Goal: Task Accomplishment & Management: Manage account settings

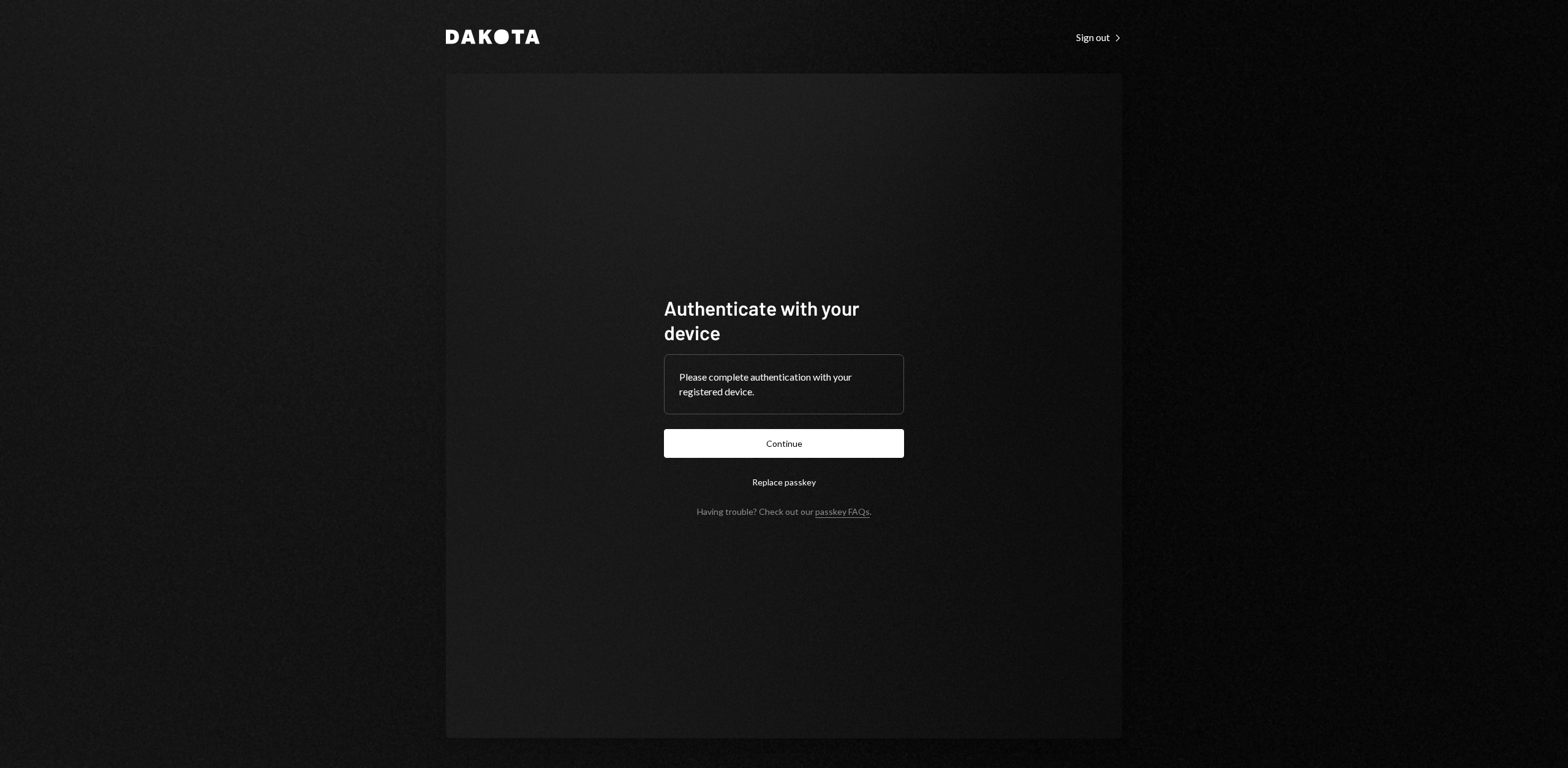
drag, startPoint x: 801, startPoint y: 446, endPoint x: 793, endPoint y: 446, distance: 8.0
click at [799, 446] on button "Continue" at bounding box center [784, 443] width 240 height 29
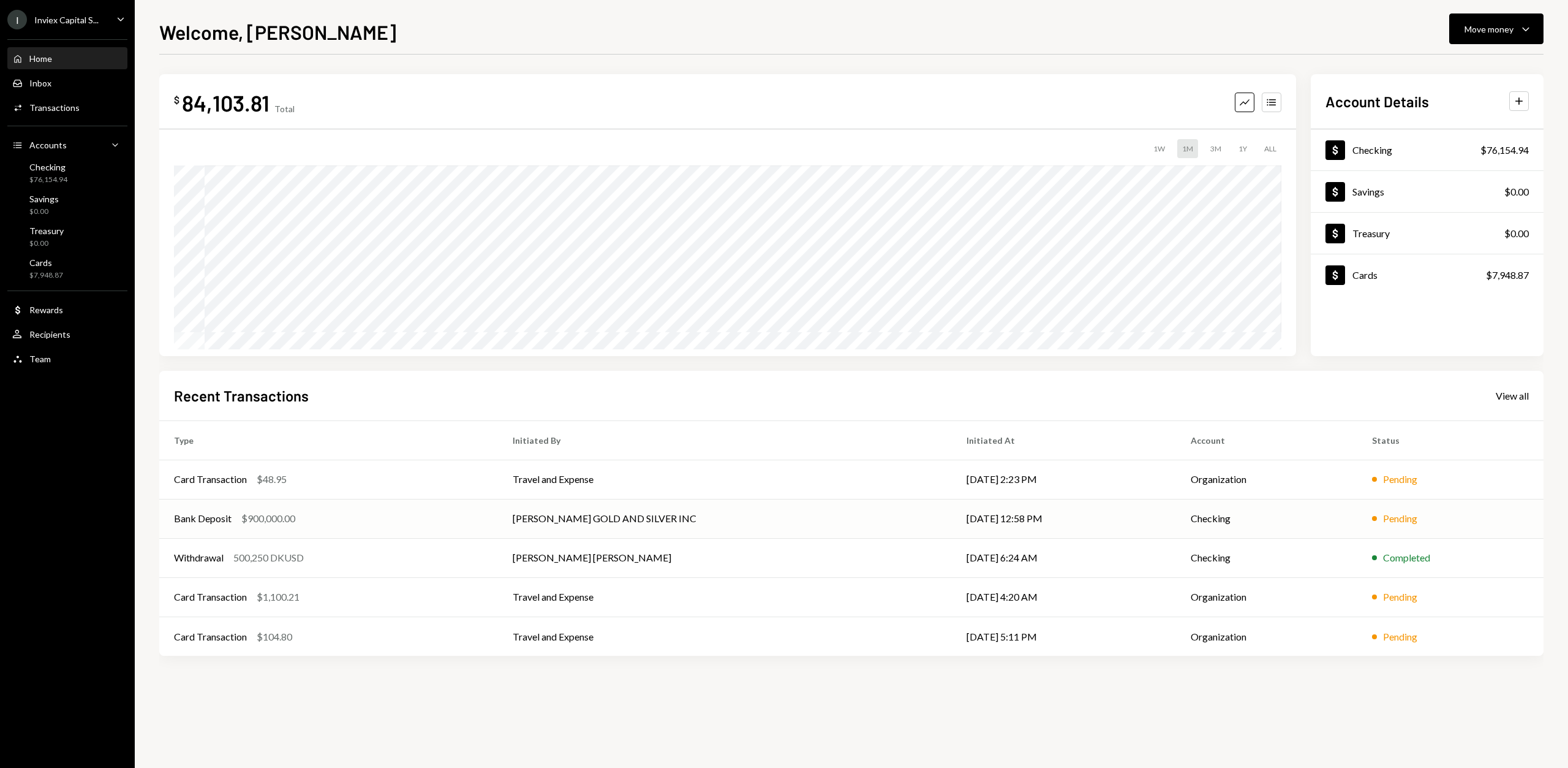
click at [647, 528] on td "[PERSON_NAME] GOLD AND SILVER INC" at bounding box center [725, 518] width 454 height 39
